Goal: Task Accomplishment & Management: Use online tool/utility

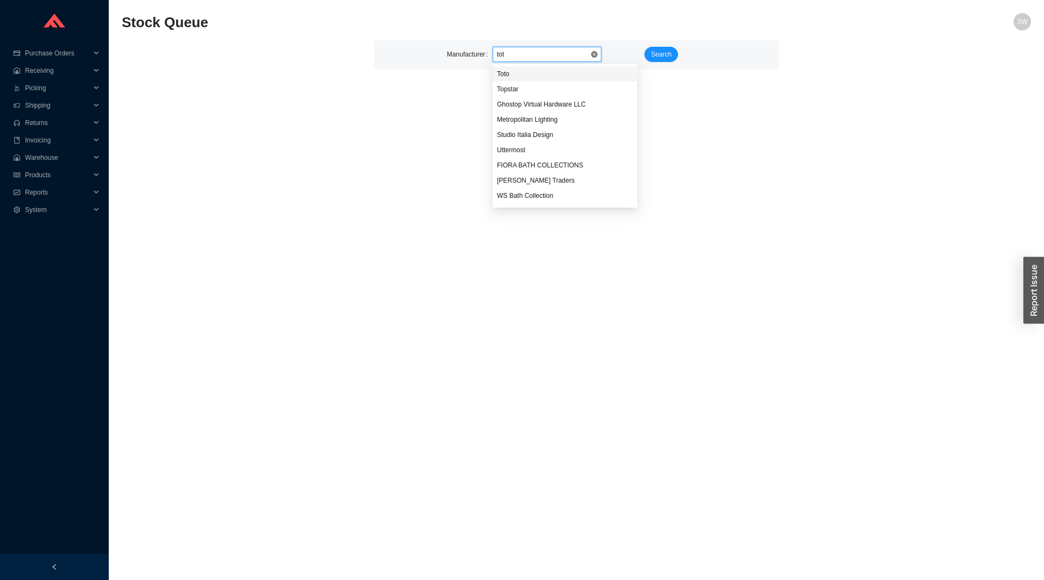
type input "toto"
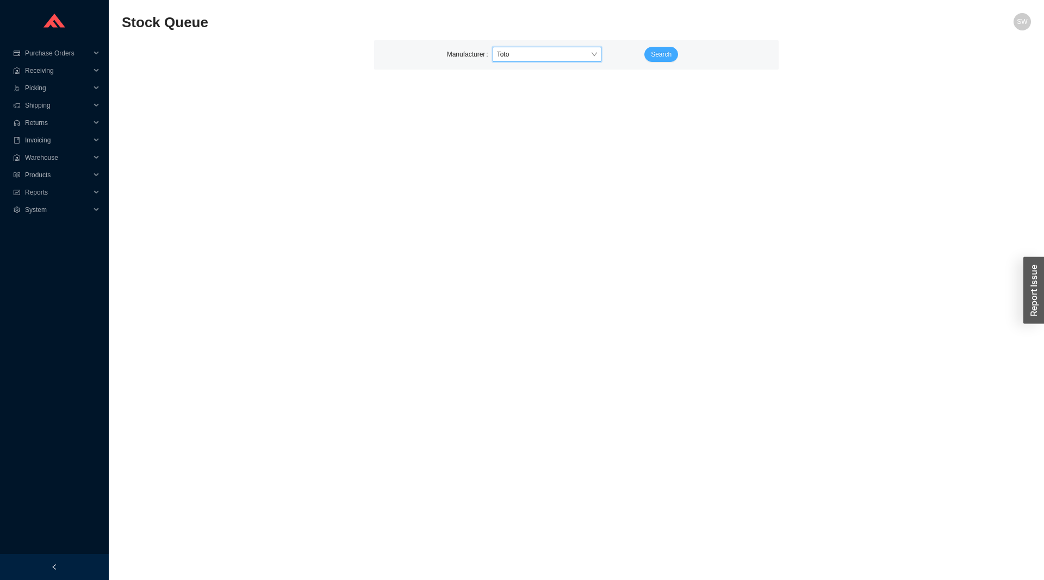
click at [667, 52] on span "Search" at bounding box center [661, 54] width 21 height 11
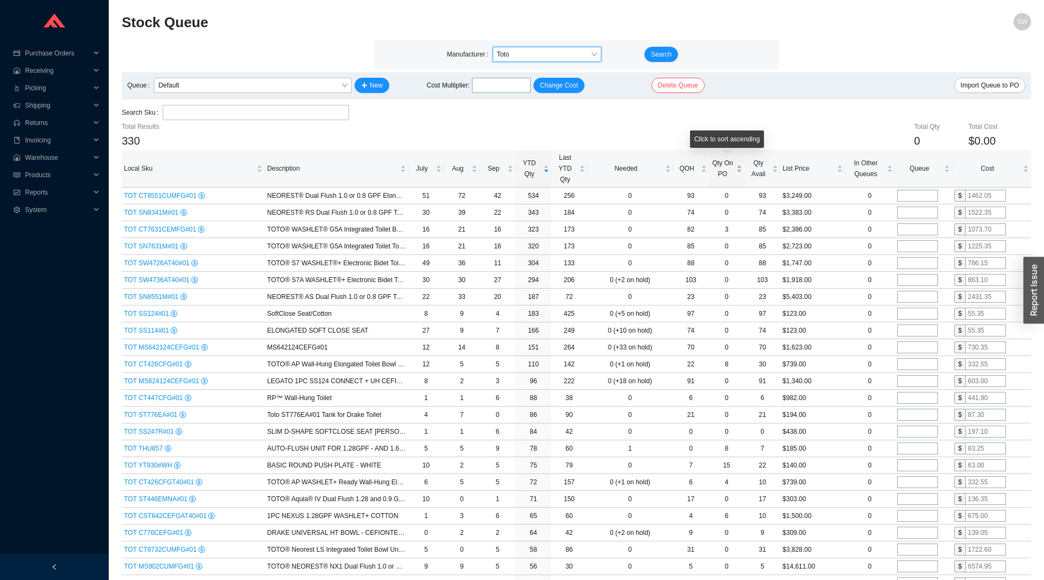
click at [723, 167] on span "Qty On PO" at bounding box center [722, 169] width 23 height 22
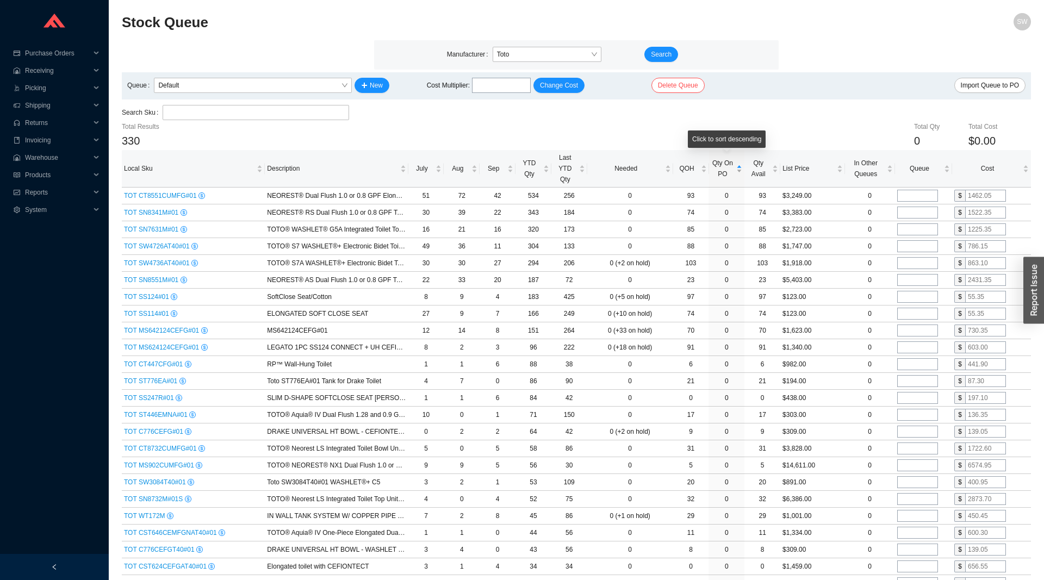
click at [723, 167] on span "Qty On PO" at bounding box center [722, 169] width 23 height 22
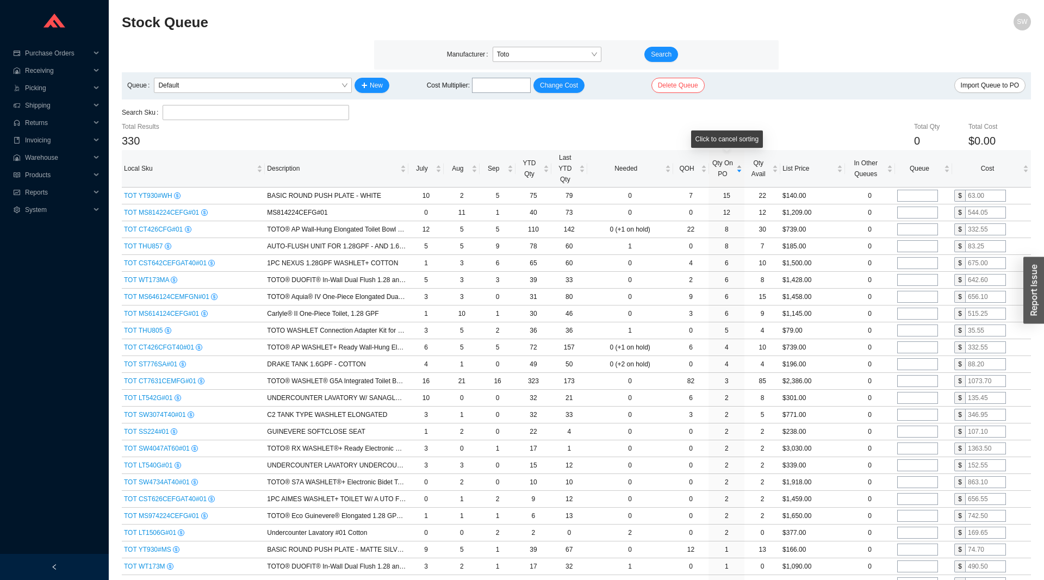
click at [723, 179] on div "Qty On PO" at bounding box center [727, 169] width 32 height 22
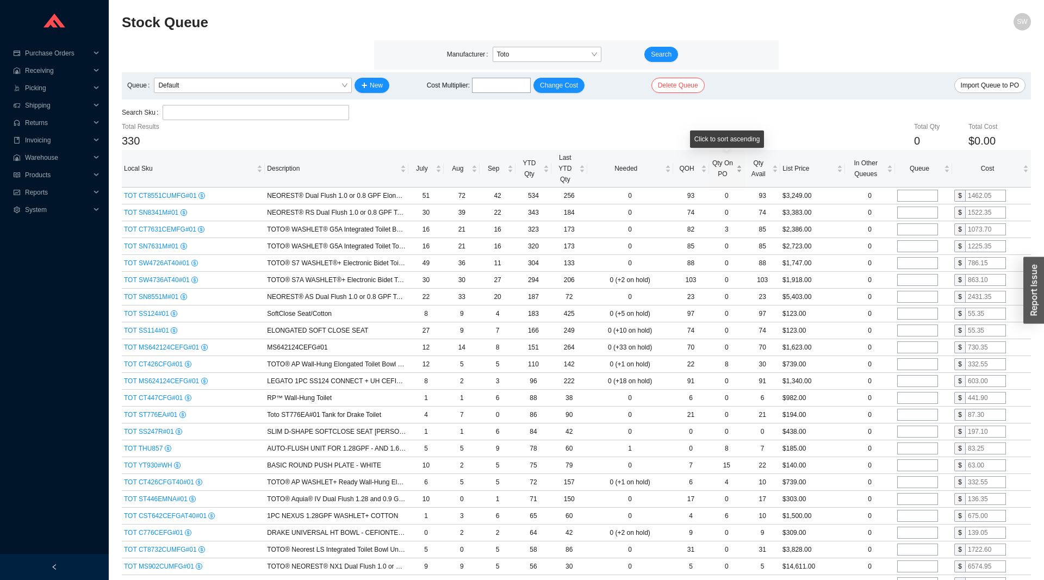
click at [723, 179] on div "Qty On PO" at bounding box center [727, 169] width 32 height 22
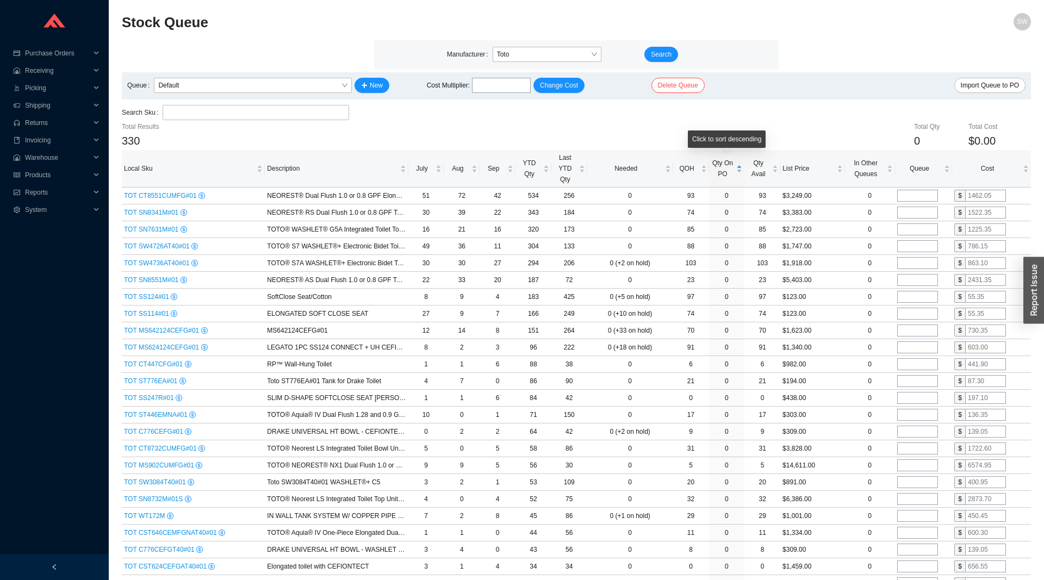
click at [726, 175] on span "Qty On PO" at bounding box center [722, 169] width 23 height 22
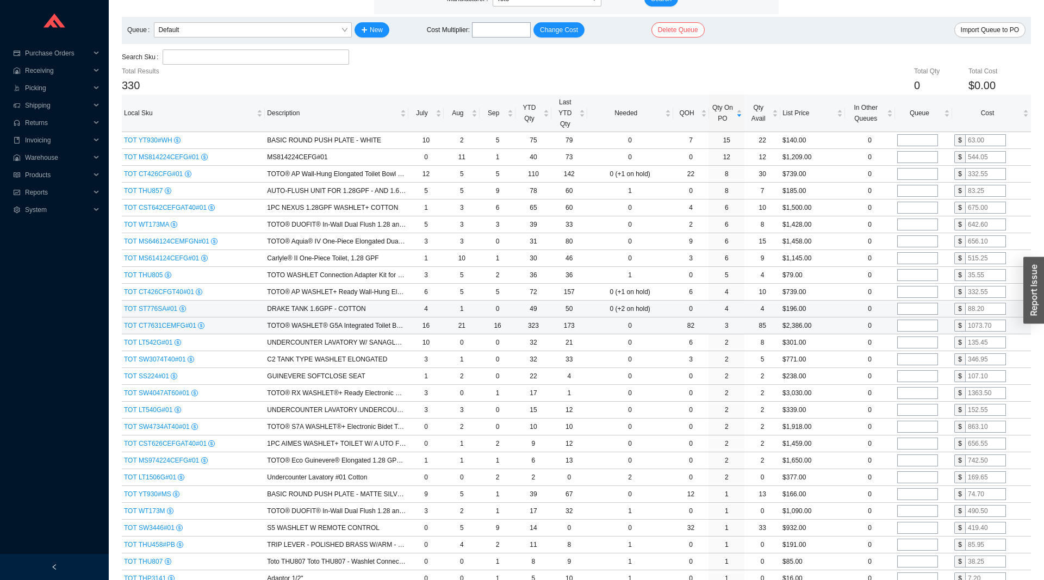
scroll to position [111, 0]
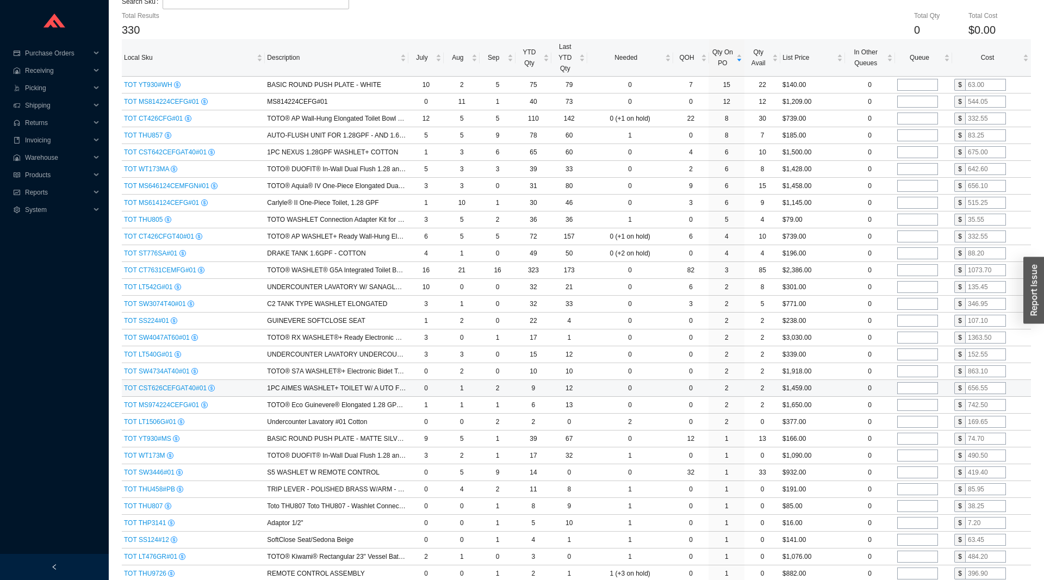
click at [156, 391] on span "TOT CST626CEFGAT40#01" at bounding box center [166, 388] width 84 height 8
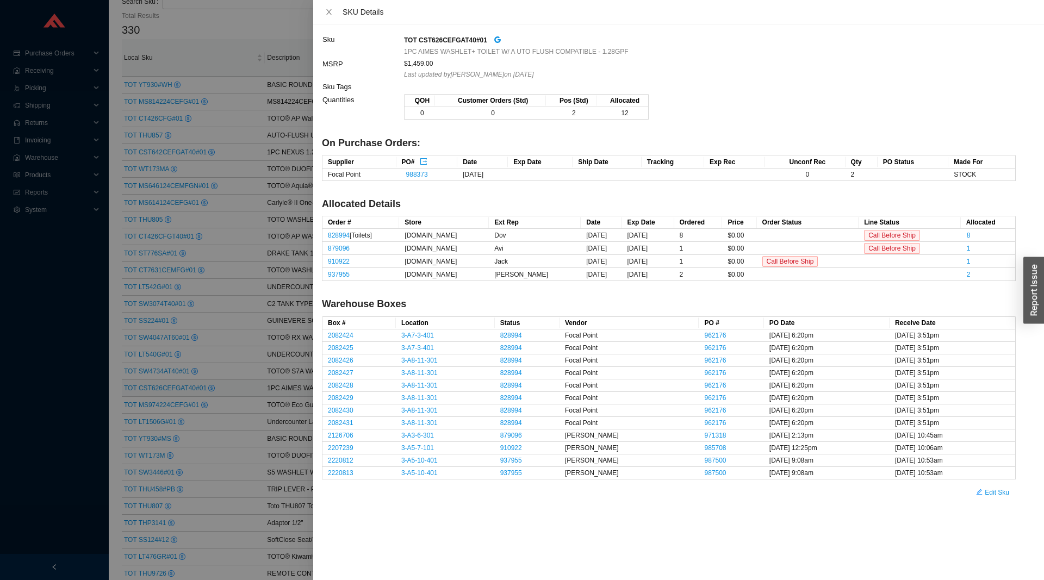
click at [156, 391] on div at bounding box center [522, 290] width 1044 height 580
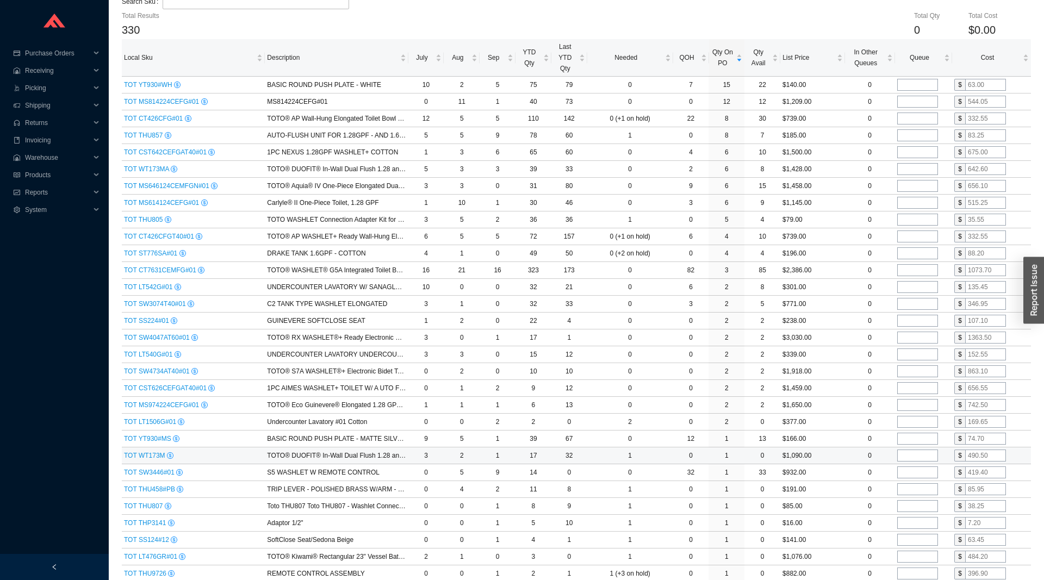
click at [142, 456] on span "TOT WT173M" at bounding box center [145, 456] width 43 height 8
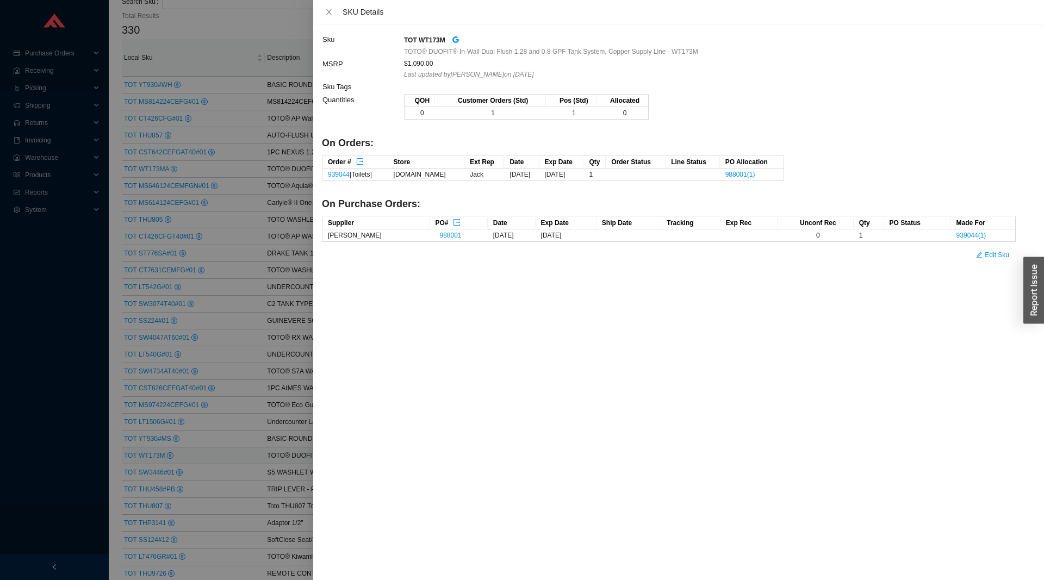
click at [142, 456] on div at bounding box center [522, 290] width 1044 height 580
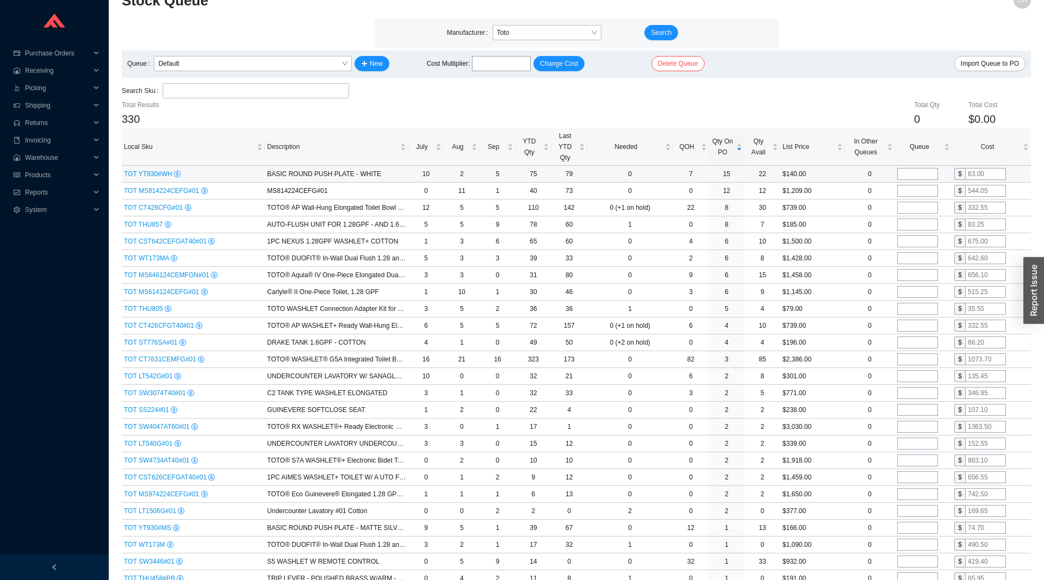
scroll to position [0, 0]
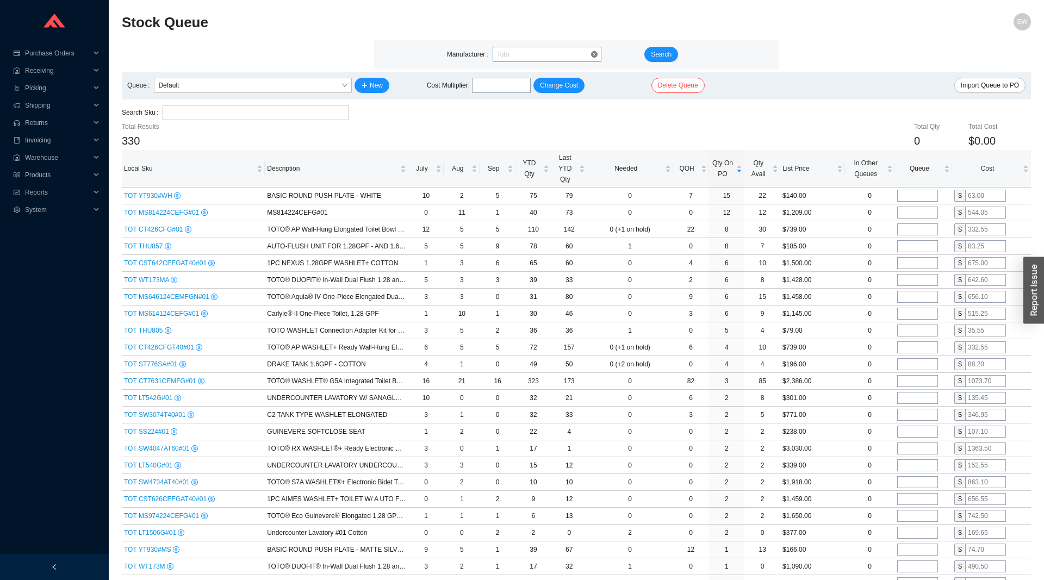
click at [528, 61] on span "Toto" at bounding box center [547, 54] width 100 height 14
type input "[GEOGRAPHIC_DATA]"
click at [660, 53] on span "Search" at bounding box center [661, 54] width 21 height 11
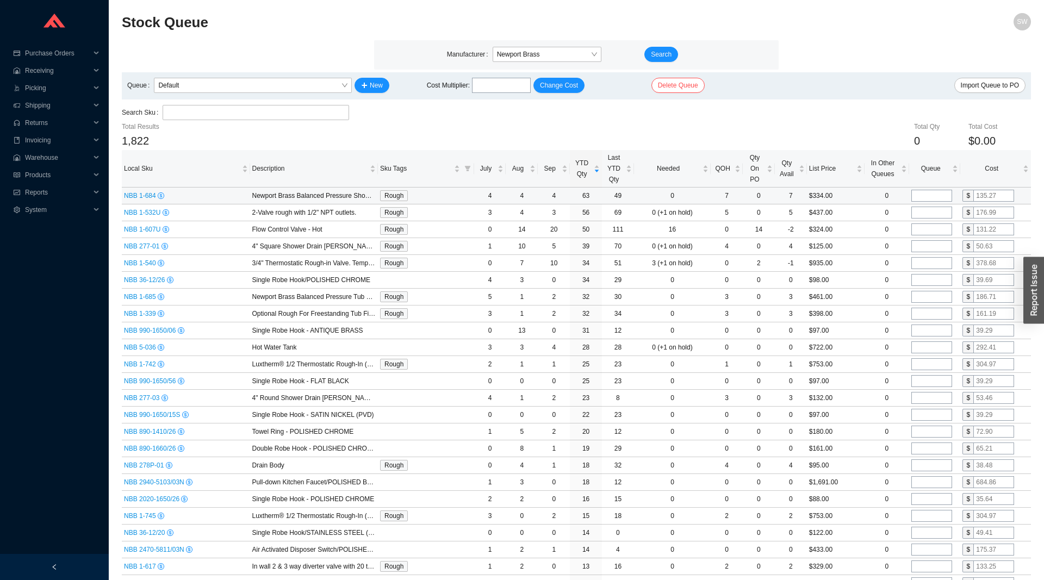
click at [918, 189] on td at bounding box center [934, 196] width 51 height 17
click at [922, 196] on input "tel" at bounding box center [931, 196] width 41 height 12
type input "5"
click at [926, 209] on input "tel" at bounding box center [931, 213] width 41 height 12
type input "5"
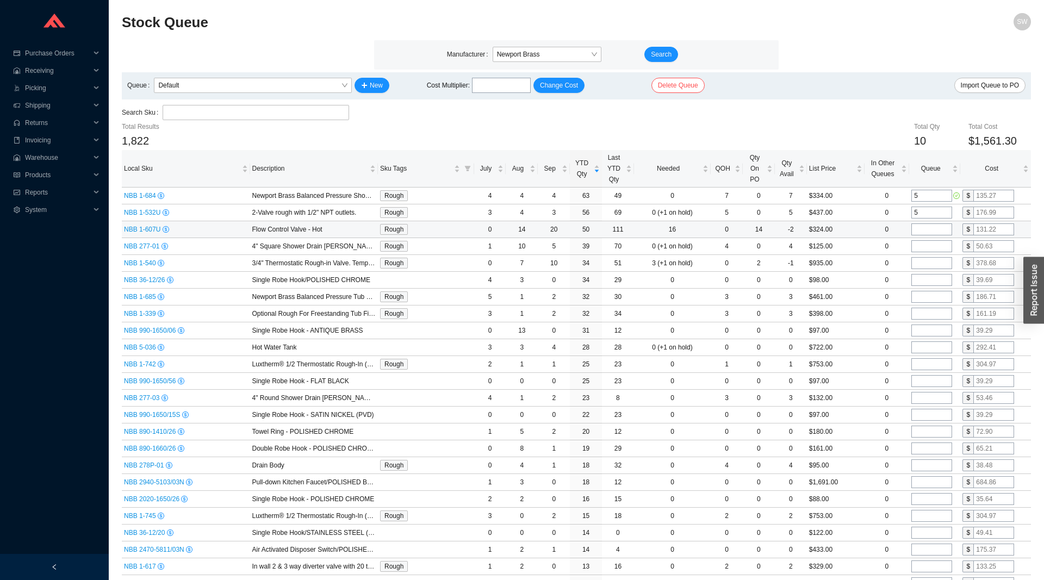
click at [922, 229] on input "tel" at bounding box center [931, 229] width 41 height 12
type input "12"
click at [922, 250] on input "tel" at bounding box center [931, 246] width 41 height 12
type input "4"
click at [933, 263] on input "tel" at bounding box center [931, 263] width 41 height 12
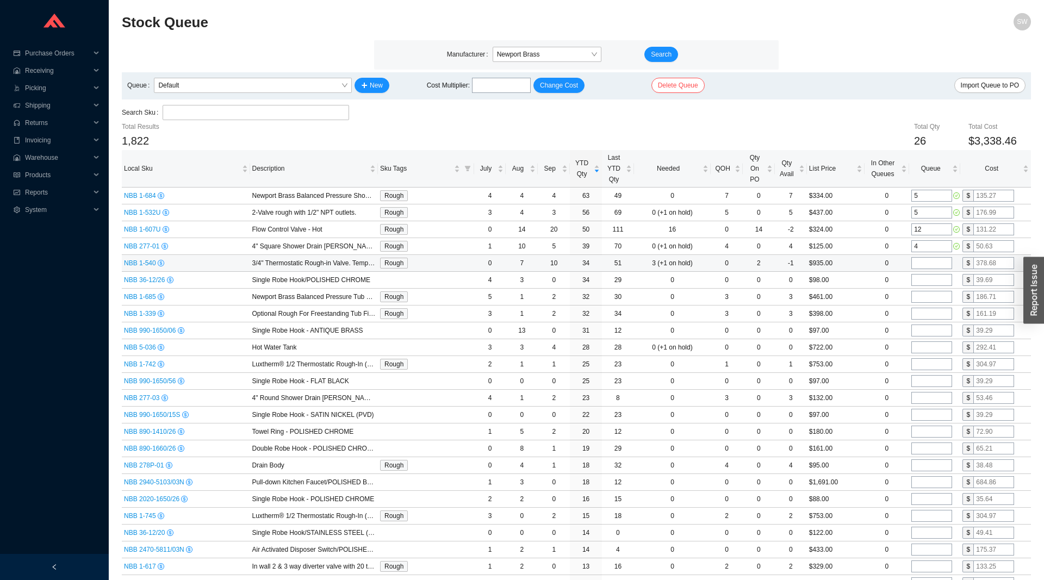
type input "8"
type input "7"
click at [930, 285] on input "tel" at bounding box center [931, 280] width 41 height 12
click at [932, 297] on input "tel" at bounding box center [931, 297] width 41 height 12
type input "3"
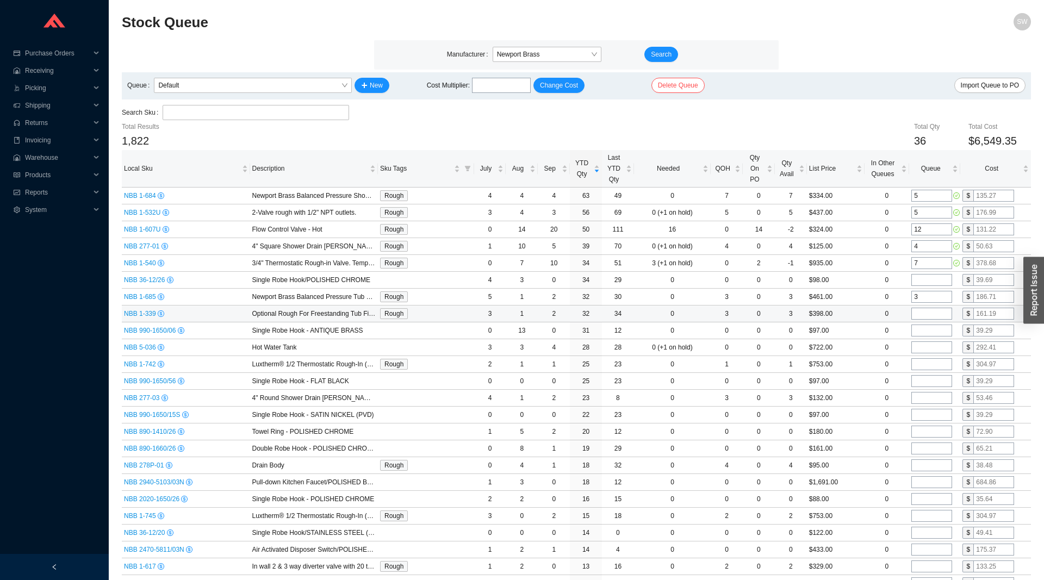
click at [929, 314] on input "tel" at bounding box center [931, 314] width 41 height 12
type input "1"
click at [936, 333] on input "tel" at bounding box center [931, 331] width 41 height 12
click at [931, 367] on input "tel" at bounding box center [931, 364] width 41 height 12
type input "2"
